Goal: Task Accomplishment & Management: Manage account settings

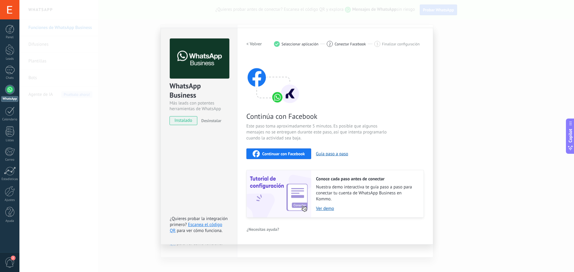
click at [280, 155] on span "Continuar con Facebook" at bounding box center [283, 154] width 43 height 4
click at [200, 225] on link "Escanea el código QR" at bounding box center [196, 228] width 52 height 12
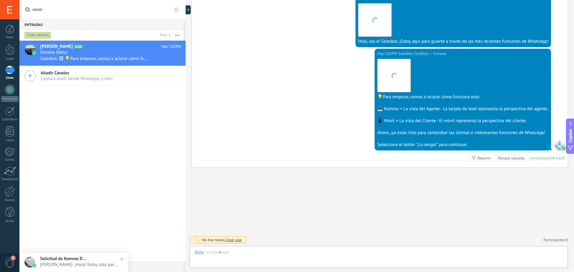
scroll to position [9, 0]
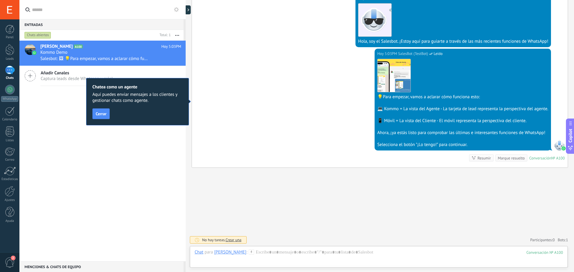
click at [103, 115] on span "Cerrar" at bounding box center [101, 114] width 11 height 4
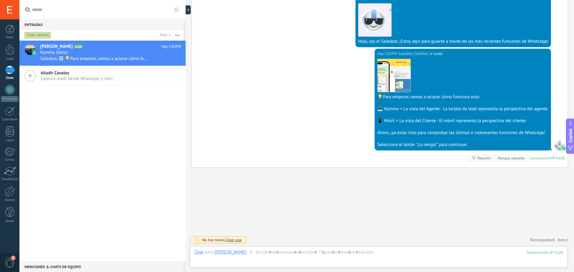
click at [110, 140] on div "[PERSON_NAME] A100 [PERSON_NAME] 5:03PM Kommo Demo Salesbot: 🖼 💡Para empezar, v…" at bounding box center [102, 151] width 166 height 221
click at [298, 256] on div at bounding box center [379, 259] width 368 height 18
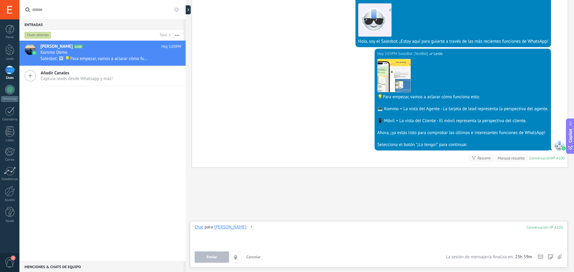
click at [283, 236] on div at bounding box center [379, 236] width 368 height 23
click at [280, 235] on div at bounding box center [379, 236] width 368 height 23
click at [215, 260] on span "Enviar" at bounding box center [212, 257] width 10 height 4
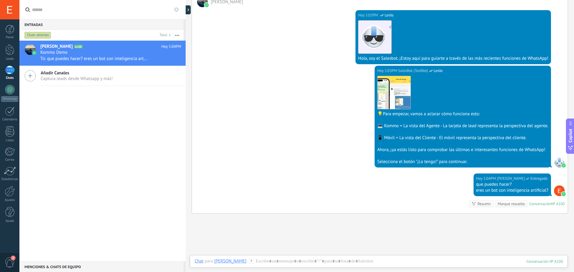
scroll to position [93, 0]
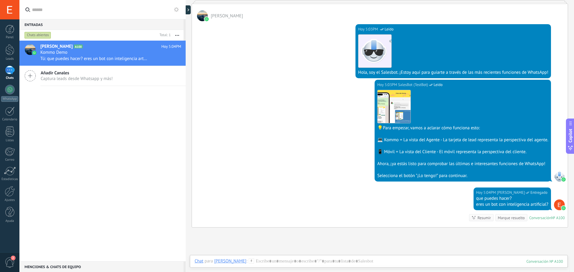
click at [11, 195] on div at bounding box center [10, 191] width 10 height 10
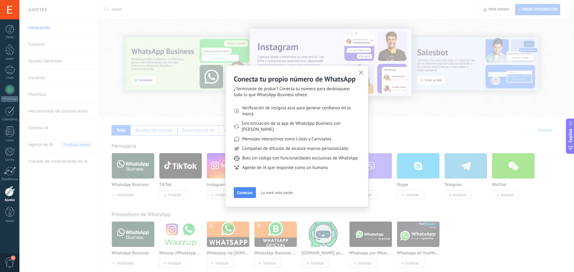
click at [247, 193] on span "Conectar" at bounding box center [245, 193] width 16 height 4
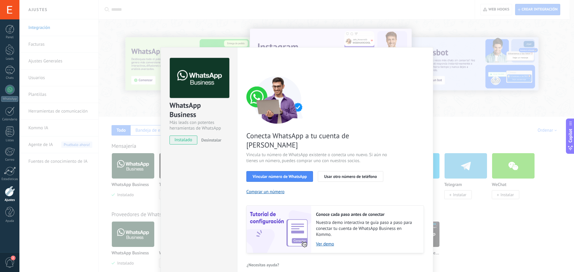
click at [466, 115] on div "WhatsApp Business Más leads con potentes herramientas de WhatsApp instalado Des…" at bounding box center [296, 136] width 555 height 272
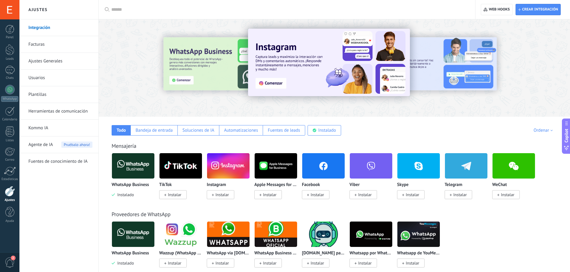
click at [36, 76] on link "Usuarios" at bounding box center [60, 78] width 64 height 17
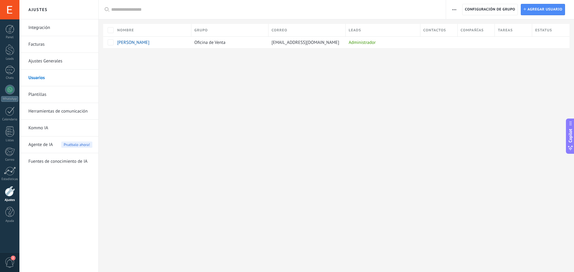
click at [552, 9] on span "Agregar usuario" at bounding box center [544, 9] width 35 height 11
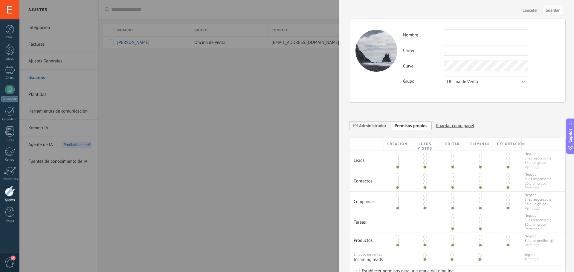
click at [527, 7] on button "Cancelar" at bounding box center [530, 10] width 20 height 10
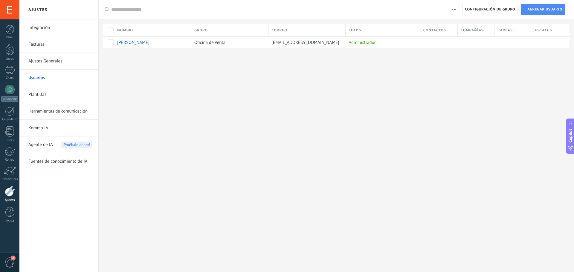
click at [49, 64] on link "Ajustes Generales" at bounding box center [60, 61] width 64 height 17
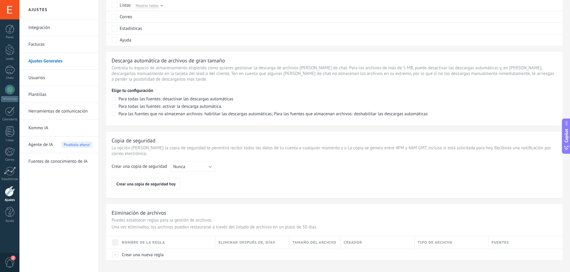
scroll to position [381, 0]
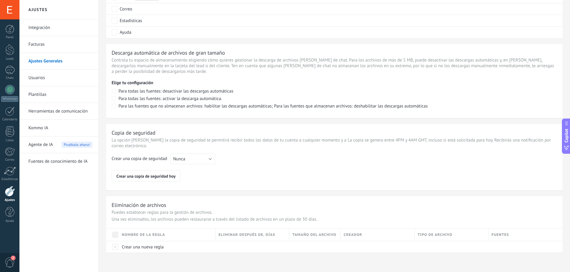
click at [40, 129] on link "Kommo IA" at bounding box center [60, 128] width 64 height 17
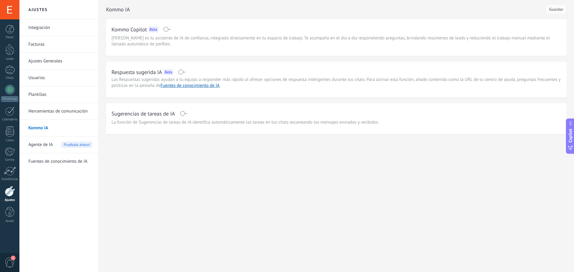
click at [45, 144] on span "Agente de IA" at bounding box center [40, 145] width 25 height 17
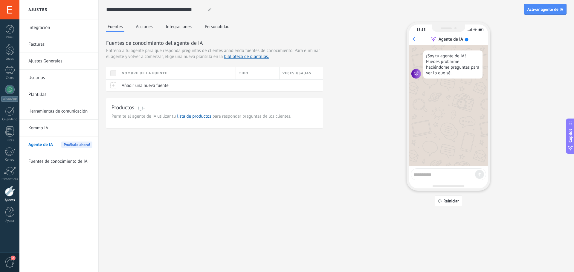
click at [148, 85] on span "Añadir una nueva fuente" at bounding box center [145, 86] width 47 height 6
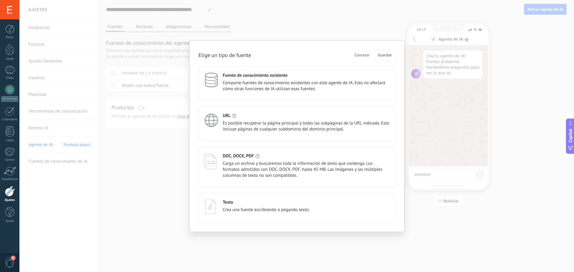
click at [226, 117] on h4 "URL" at bounding box center [227, 116] width 8 height 6
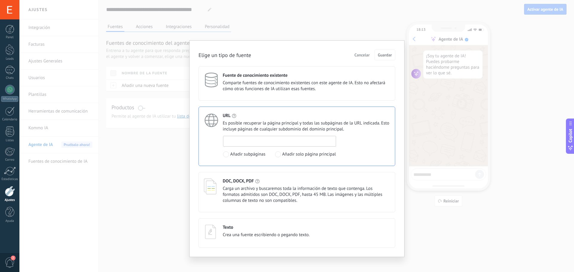
click at [249, 140] on input at bounding box center [279, 141] width 112 height 10
paste input "**********"
type input "**********"
click at [391, 54] on span "Guardar" at bounding box center [385, 55] width 14 height 4
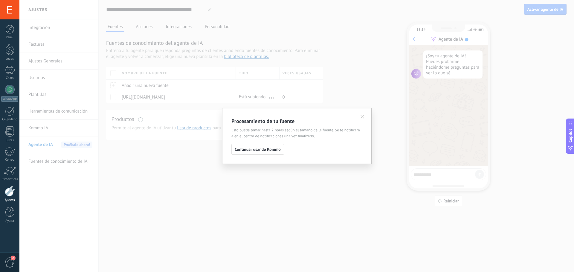
click at [264, 150] on span "Continuar usando Kommo" at bounding box center [258, 149] width 46 height 4
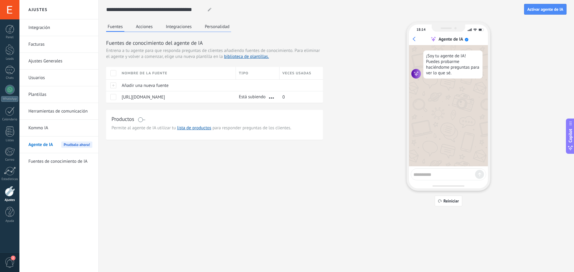
click at [146, 84] on span "Añadir una nueva fuente" at bounding box center [145, 86] width 47 height 6
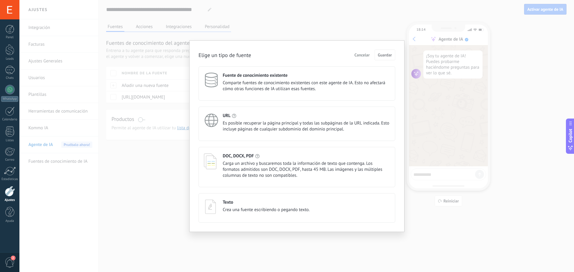
click at [230, 201] on h4 "Texto" at bounding box center [228, 203] width 10 height 6
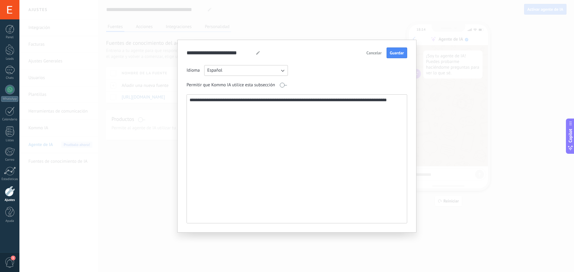
click at [203, 106] on textarea "**********" at bounding box center [296, 159] width 219 height 129
paste textarea "**********"
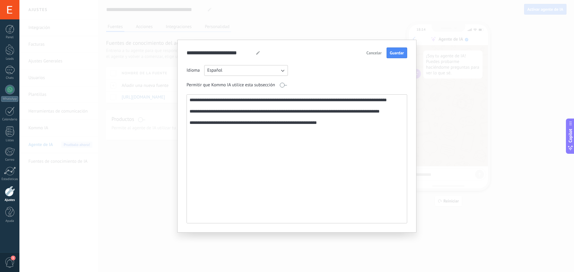
type textarea "**********"
click at [398, 52] on span "Guardar" at bounding box center [397, 53] width 14 height 4
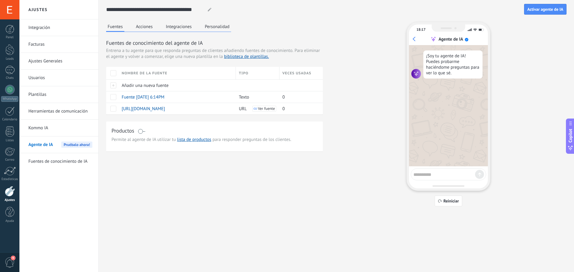
click at [450, 201] on span "Reiniciar" at bounding box center [451, 201] width 16 height 4
click at [144, 132] on span at bounding box center [141, 131] width 7 height 5
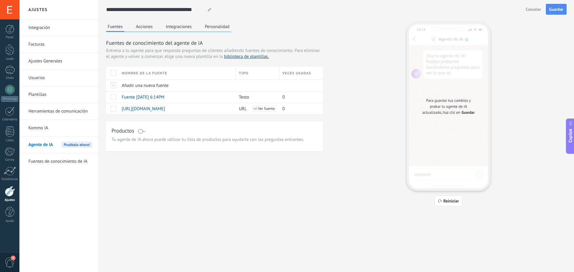
click at [140, 27] on button "Acciones" at bounding box center [145, 26] width 20 height 9
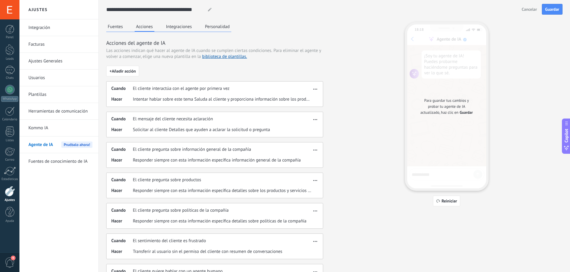
click at [175, 29] on button "Integraciones" at bounding box center [178, 26] width 29 height 9
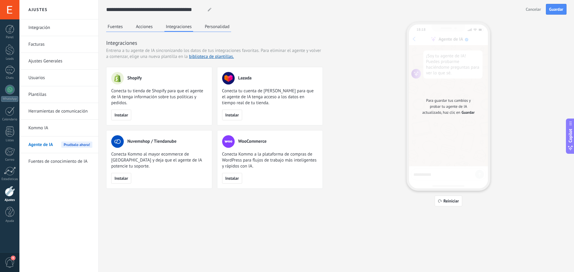
click at [217, 26] on button "Personalidad" at bounding box center [217, 26] width 28 height 9
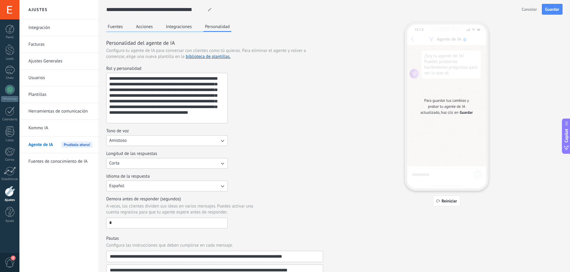
click at [199, 182] on button "Español" at bounding box center [166, 186] width 121 height 11
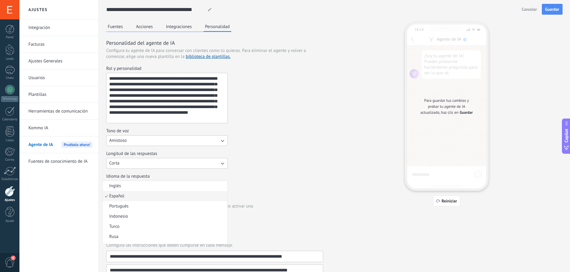
click at [273, 182] on div "Idioma de la respuesta Español Inglés Español Portugués Indonesio Turco Rusa Co…" at bounding box center [214, 183] width 217 height 18
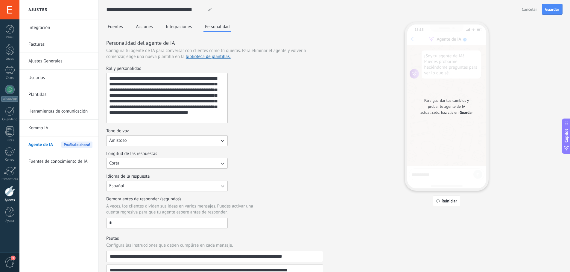
click at [443, 200] on span "Reiniciar" at bounding box center [449, 201] width 16 height 4
click at [10, 91] on div at bounding box center [10, 90] width 10 height 10
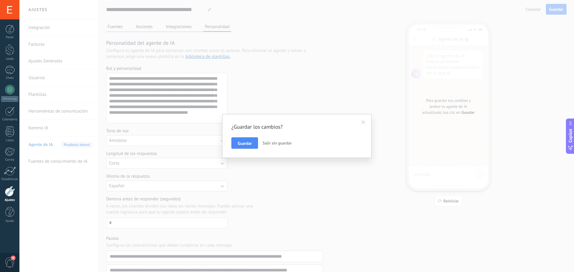
click at [247, 146] on span "Guardar" at bounding box center [245, 143] width 14 height 4
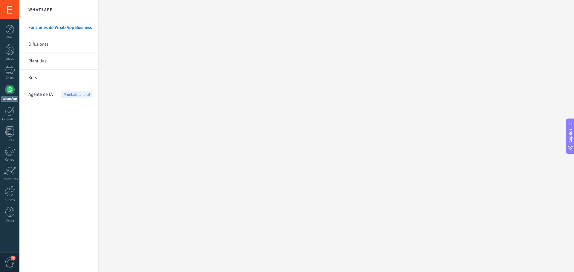
click at [9, 70] on div "1" at bounding box center [10, 70] width 10 height 9
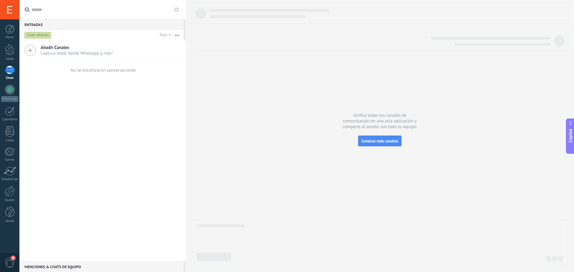
click at [176, 34] on button "button" at bounding box center [177, 35] width 13 height 11
click at [29, 50] on icon at bounding box center [30, 50] width 11 height 11
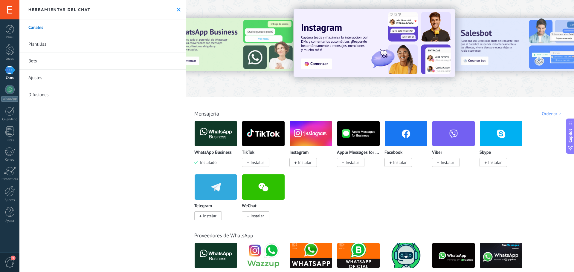
click at [178, 11] on use at bounding box center [179, 10] width 4 height 4
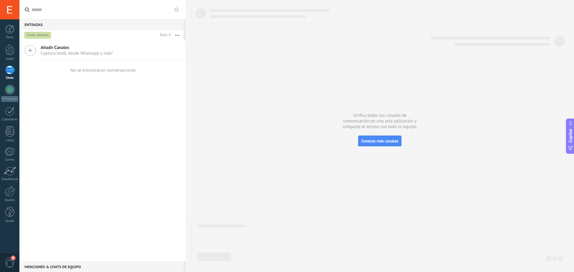
click at [11, 51] on div at bounding box center [9, 49] width 9 height 11
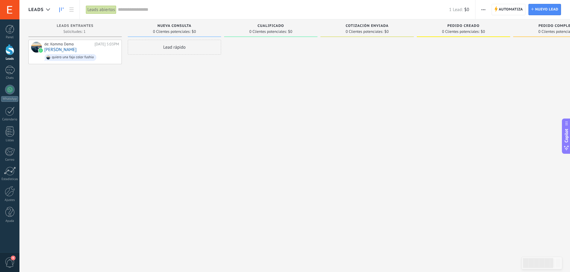
click at [9, 34] on link "Panel" at bounding box center [9, 32] width 19 height 15
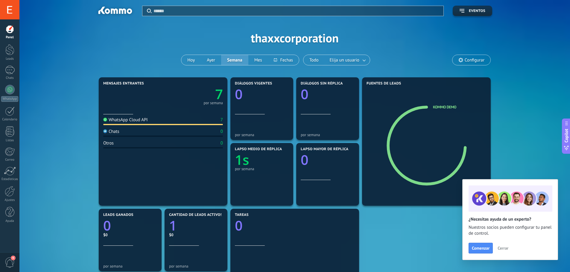
click at [11, 110] on div at bounding box center [10, 111] width 10 height 9
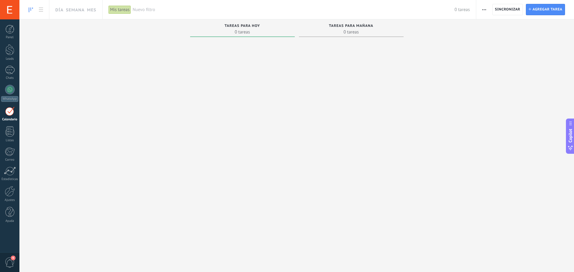
click at [13, 90] on div at bounding box center [10, 90] width 10 height 10
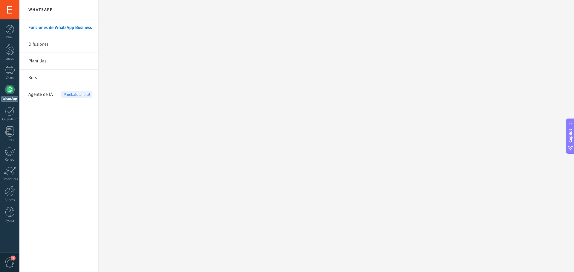
click at [49, 95] on span "Agente de IA" at bounding box center [40, 94] width 25 height 17
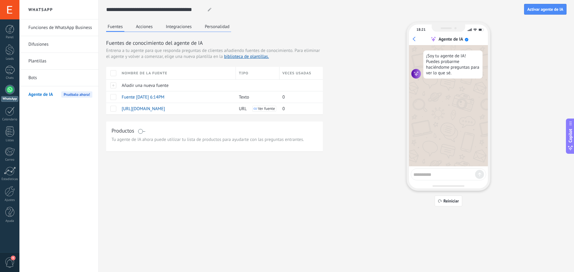
click at [147, 27] on button "Acciones" at bounding box center [145, 26] width 20 height 9
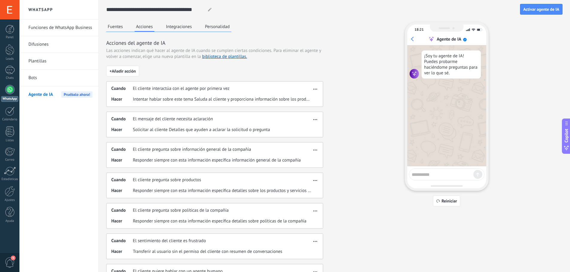
click at [178, 27] on button "Integraciones" at bounding box center [178, 26] width 29 height 9
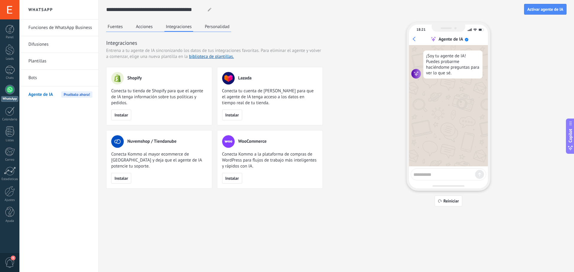
click at [213, 27] on button "Personalidad" at bounding box center [217, 26] width 28 height 9
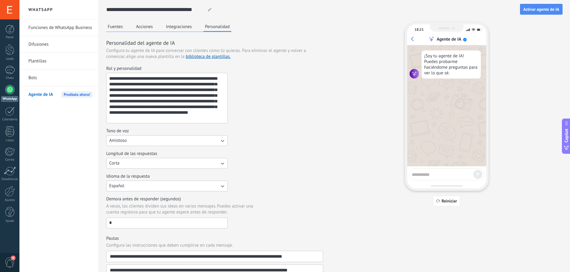
click at [44, 27] on link "Funciones de WhatsApp Business" at bounding box center [60, 27] width 64 height 17
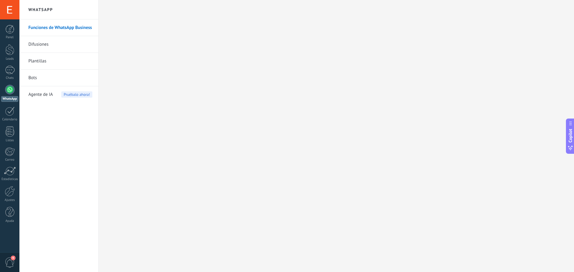
click at [12, 70] on div "1" at bounding box center [10, 70] width 10 height 9
